Goal: Transaction & Acquisition: Purchase product/service

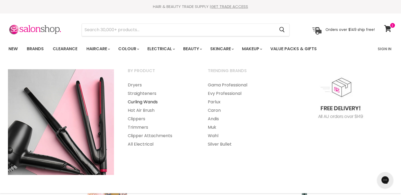
click at [137, 101] on link "Curling Wands" at bounding box center [160, 102] width 79 height 8
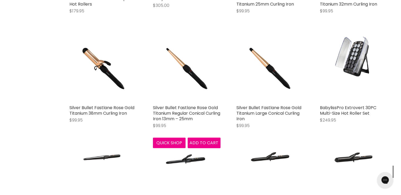
scroll to position [1207, 0]
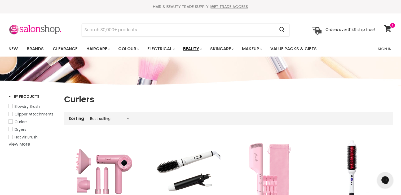
click at [203, 47] on link "Beauty" at bounding box center [192, 48] width 26 height 11
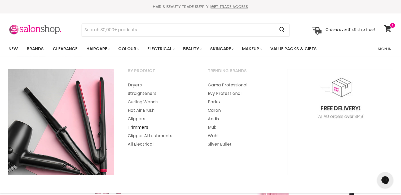
click at [140, 126] on link "Trimmers" at bounding box center [160, 127] width 79 height 8
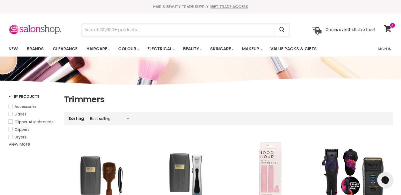
click at [105, 30] on input "Search" at bounding box center [178, 30] width 193 height 12
type input "e"
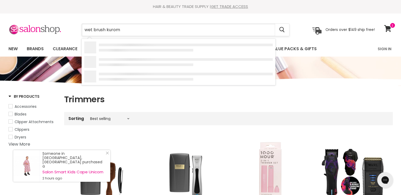
type input "wet brush kuromi"
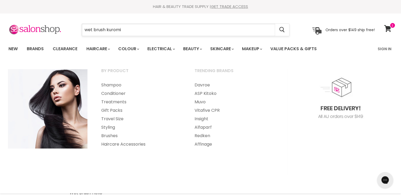
click at [130, 29] on input "wet brush kuromi" at bounding box center [178, 30] width 193 height 12
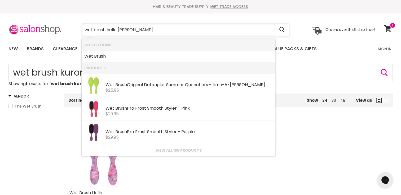
type input "wet brush hello kitty"
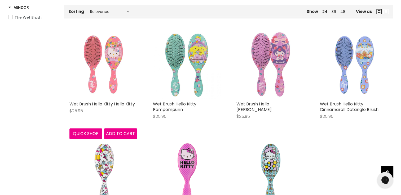
scroll to position [89, 0]
